Goal: Navigation & Orientation: Find specific page/section

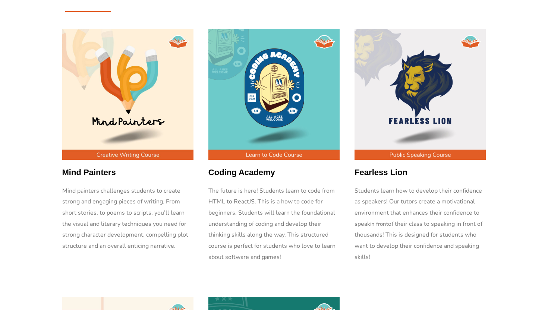
scroll to position [69, 0]
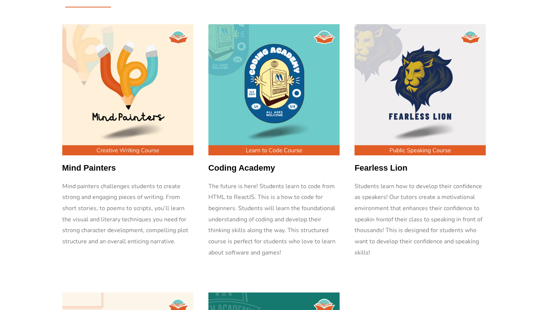
click at [142, 132] on img at bounding box center [127, 89] width 131 height 131
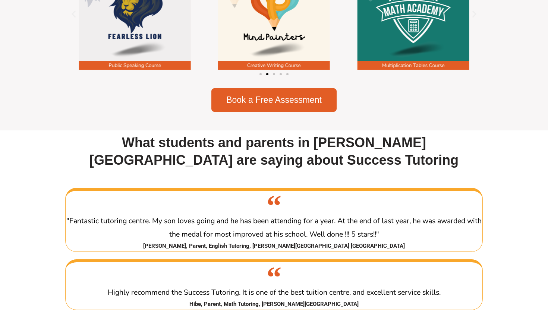
scroll to position [1204, 0]
